Goal: Check status

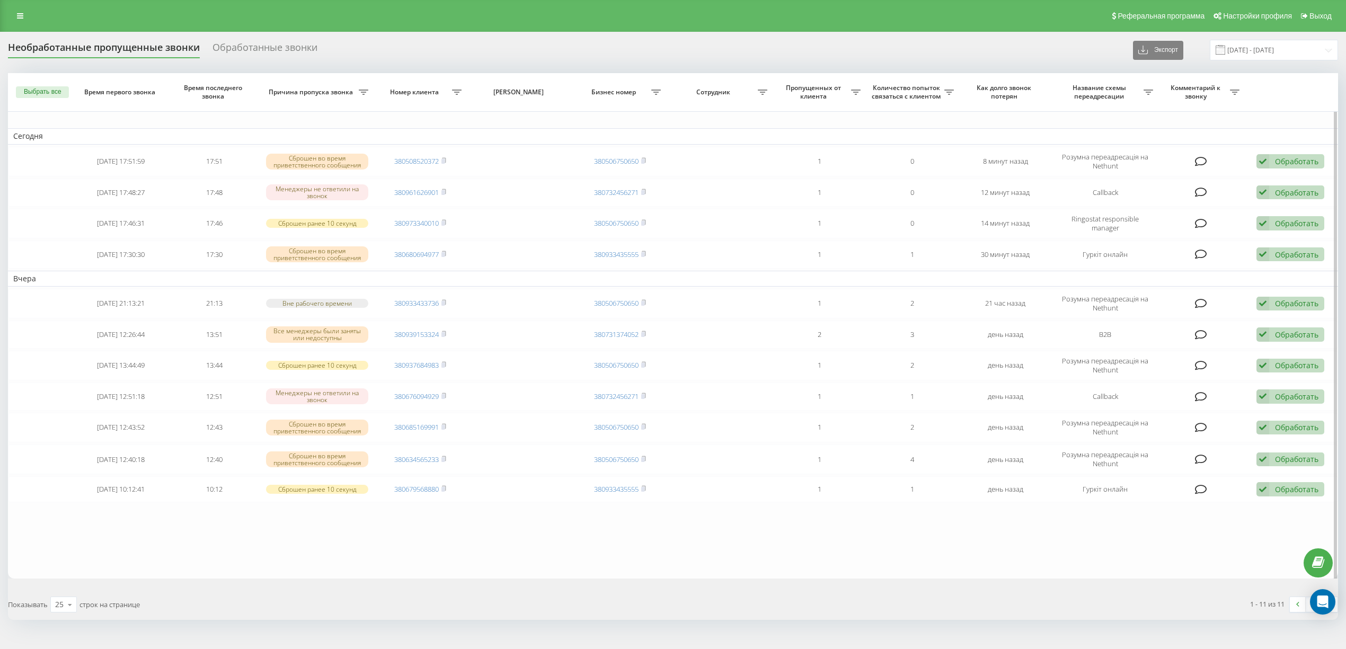
click at [127, 547] on table "Сегодня 2025-08-20 17:51:59 17:51 Сброшен во время приветственного сообщения 38…" at bounding box center [673, 326] width 1330 height 506
